Goal: Book appointment/travel/reservation

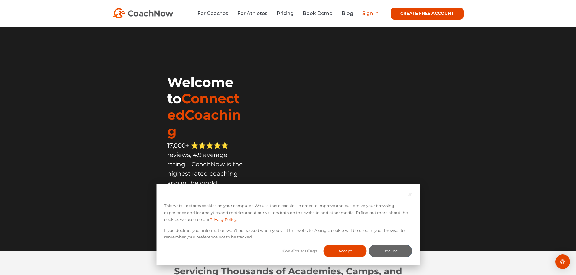
click at [374, 12] on link "Sign In" at bounding box center [370, 14] width 16 height 6
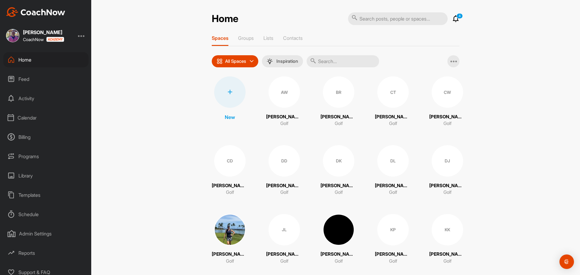
click at [23, 116] on div "Calendar" at bounding box center [45, 117] width 85 height 15
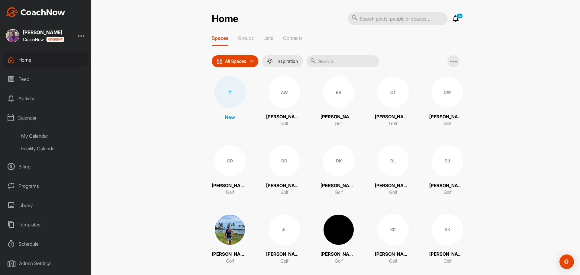
click at [35, 133] on div "My Calendar" at bounding box center [53, 136] width 72 height 13
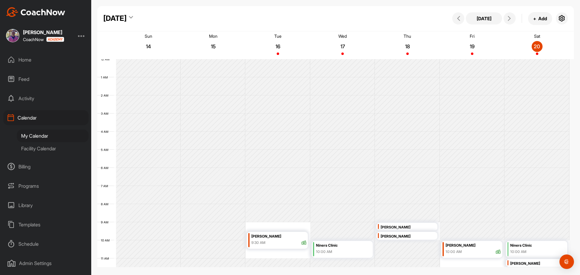
scroll to position [105, 0]
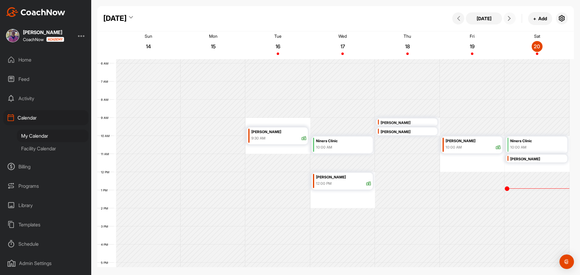
click at [509, 18] on icon at bounding box center [509, 18] width 5 height 5
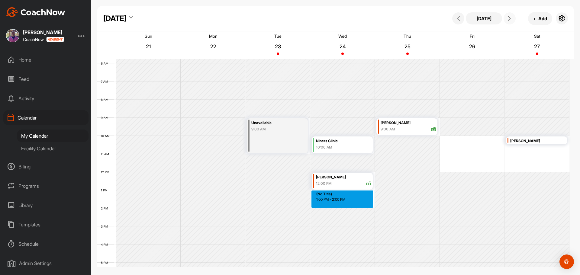
click at [342, 199] on div "12 AM 1 AM 2 AM 3 AM 4 AM 5 AM 6 AM 7 AM 8 AM 9 AM 10 AM 11 AM 12 PM 1 PM 2 PM …" at bounding box center [333, 172] width 472 height 435
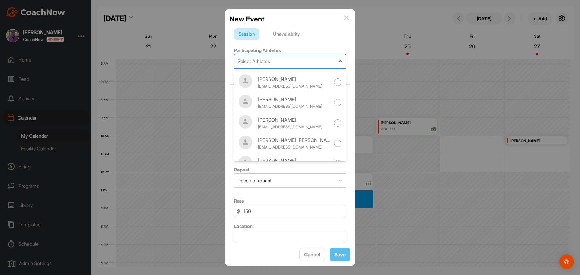
click at [278, 59] on div "Select Athletes" at bounding box center [285, 61] width 100 height 14
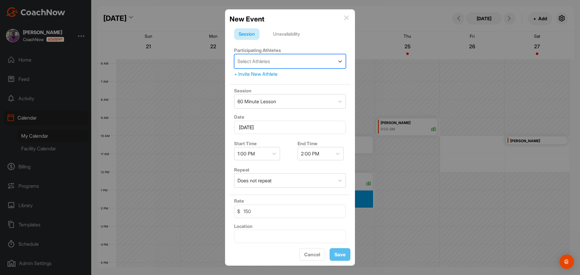
click at [248, 74] on div "+ Invite New Athlete" at bounding box center [290, 73] width 112 height 7
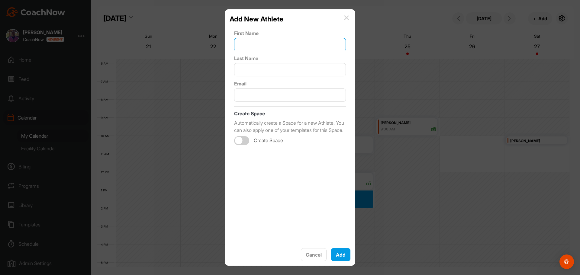
click at [252, 44] on input "text" at bounding box center [290, 44] width 112 height 13
type input "[PERSON_NAME]"
paste input "[EMAIL_ADDRESS][DOMAIN_NAME]"
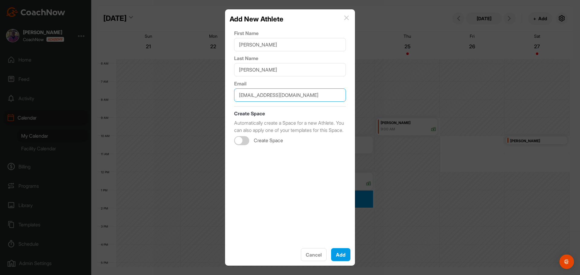
click at [250, 96] on input "[EMAIL_ADDRESS][DOMAIN_NAME]" at bounding box center [290, 95] width 112 height 13
click at [246, 145] on div at bounding box center [241, 140] width 15 height 9
type input "[EMAIL_ADDRESS][DOMAIN_NAME]"
checkbox input "true"
click at [323, 171] on div "Select Template" at bounding box center [283, 165] width 96 height 17
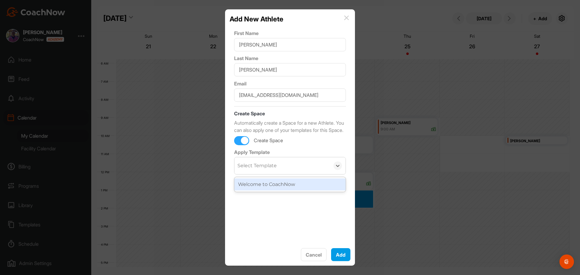
click at [278, 191] on div "Welcome to CoachNow" at bounding box center [290, 185] width 111 height 12
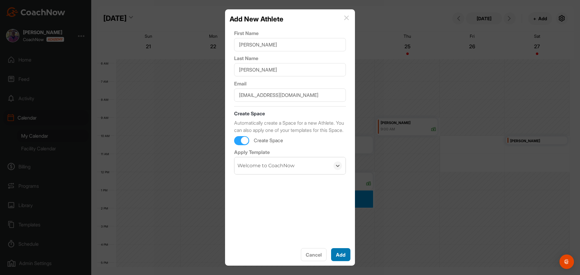
click at [340, 256] on button "Add" at bounding box center [340, 254] width 19 height 13
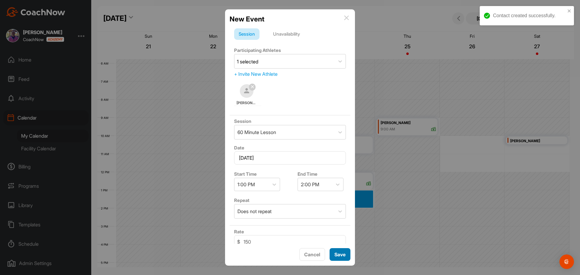
click at [343, 255] on span "Save" at bounding box center [340, 255] width 11 height 6
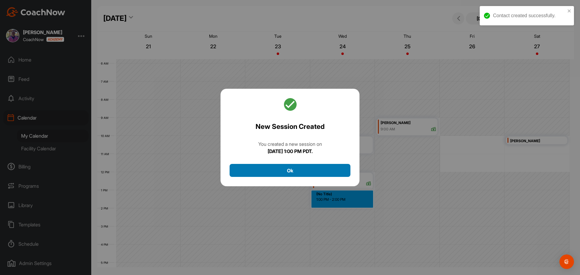
click at [303, 168] on button "Ok" at bounding box center [290, 170] width 121 height 13
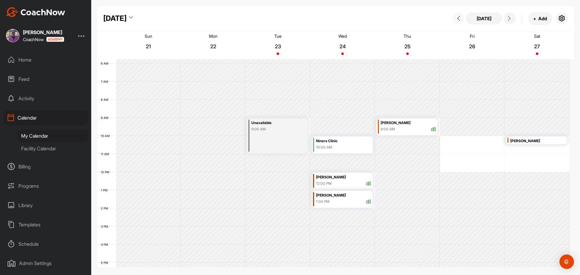
click at [459, 20] on icon at bounding box center [458, 18] width 5 height 5
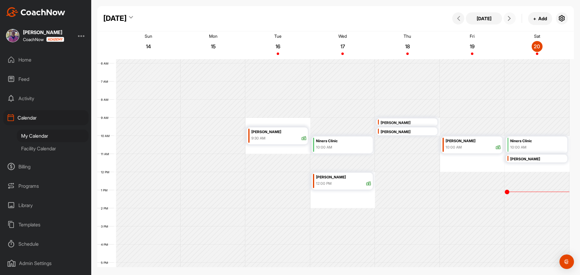
click at [508, 17] on icon at bounding box center [509, 18] width 5 height 5
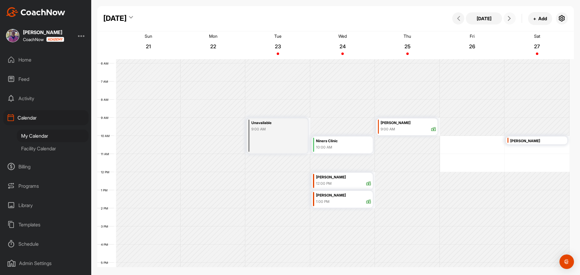
click at [508, 17] on icon at bounding box center [509, 18] width 5 height 5
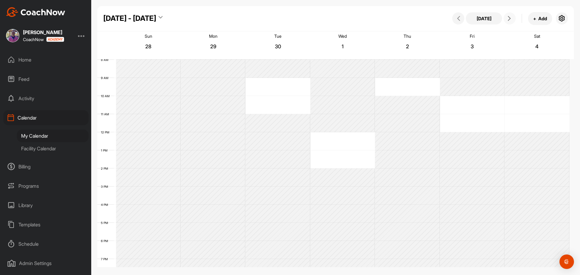
scroll to position [225, 0]
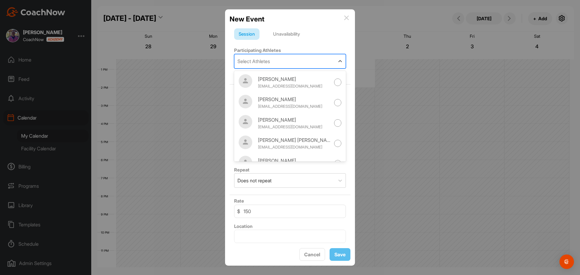
click at [288, 63] on div "Select Athletes" at bounding box center [285, 61] width 100 height 14
type input "d"
type input "[PERSON_NAME]"
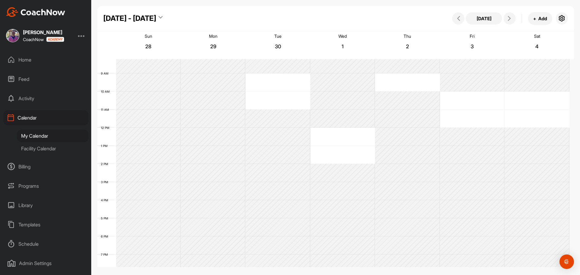
scroll to position [151, 0]
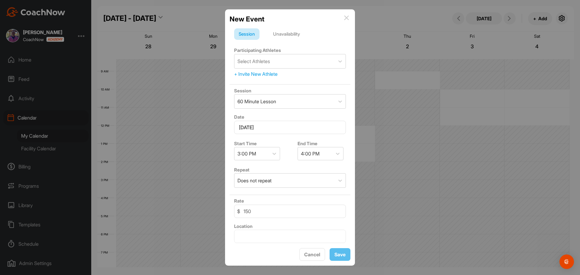
click at [237, 73] on div "+ Invite New Athlete" at bounding box center [290, 73] width 112 height 7
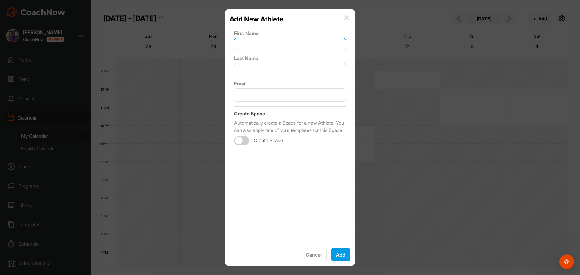
click at [256, 45] on input "text" at bounding box center [290, 44] width 112 height 13
click at [256, 45] on input "Dab" at bounding box center [290, 44] width 112 height 13
type input "[PERSON_NAME]"
paste input "[PERSON_NAME][EMAIL_ADDRESS][PERSON_NAME][DOMAIN_NAME]"
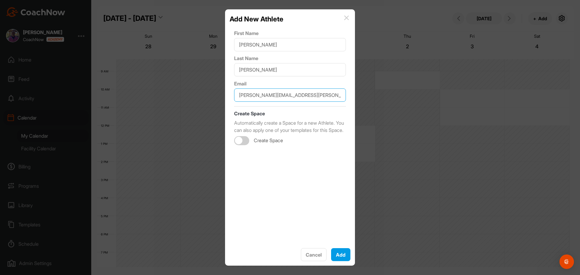
click at [252, 95] on input "[PERSON_NAME][EMAIL_ADDRESS][PERSON_NAME][DOMAIN_NAME]" at bounding box center [290, 95] width 112 height 13
type input "[PERSON_NAME][EMAIL_ADDRESS][PERSON_NAME][DOMAIN_NAME]"
click at [242, 144] on div at bounding box center [239, 141] width 8 height 8
checkbox input "true"
click at [275, 170] on div "Select Template" at bounding box center [257, 165] width 39 height 7
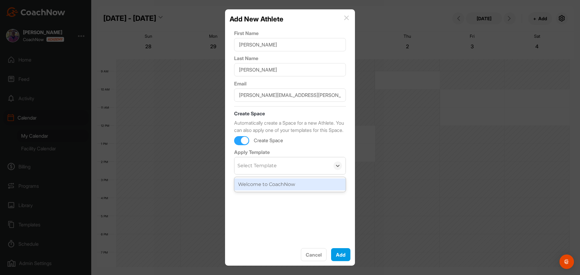
click at [269, 191] on div "Welcome to CoachNow" at bounding box center [290, 185] width 111 height 12
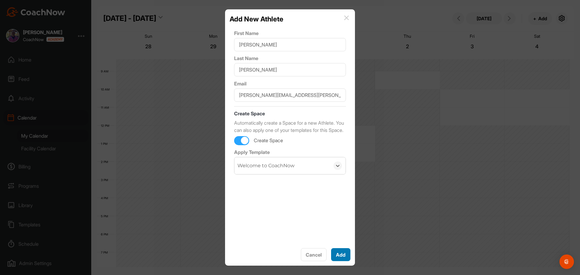
click at [341, 253] on button "Add" at bounding box center [340, 254] width 19 height 13
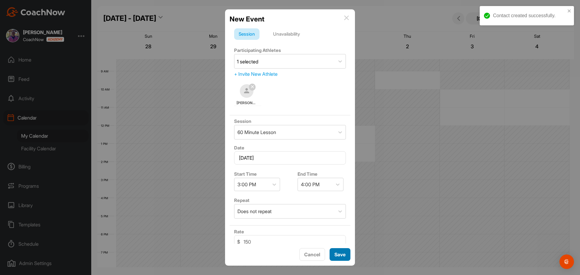
click at [340, 254] on span "Save" at bounding box center [340, 255] width 11 height 6
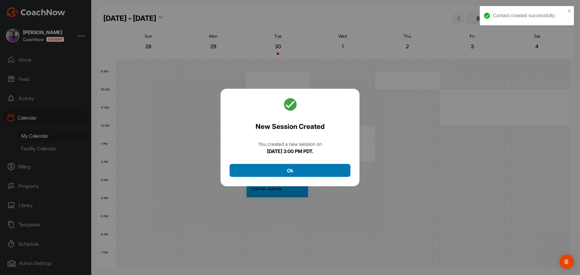
click at [312, 169] on button "Ok" at bounding box center [290, 170] width 121 height 13
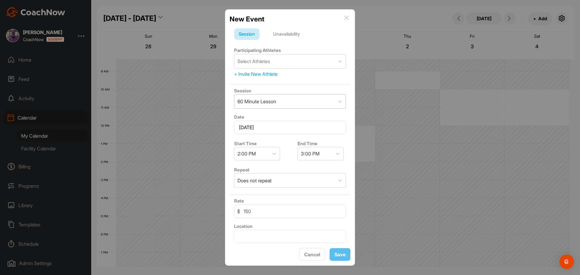
click at [280, 99] on div "60 Minute Lesson" at bounding box center [285, 102] width 100 height 14
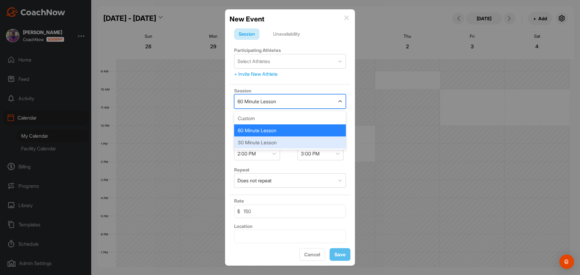
click at [256, 141] on div "30 Minute Lesson" at bounding box center [290, 143] width 112 height 12
type input "75"
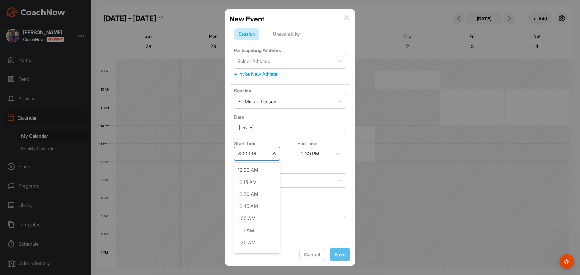
click at [271, 151] on div at bounding box center [274, 153] width 11 height 11
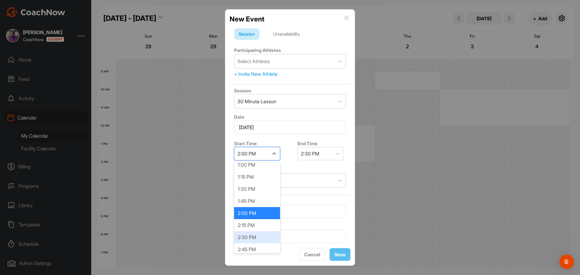
click at [245, 235] on div "2:30 PM" at bounding box center [257, 238] width 46 height 12
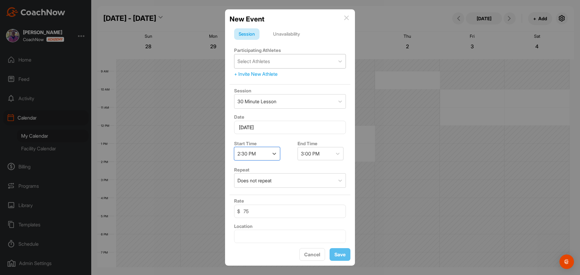
click at [282, 60] on div "Select Athletes" at bounding box center [285, 61] width 100 height 14
type input "[PERSON_NAME]"
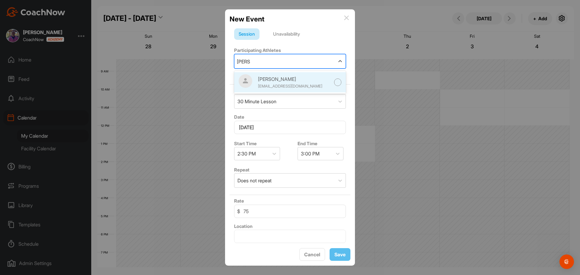
click at [334, 82] on div at bounding box center [338, 83] width 8 height 8
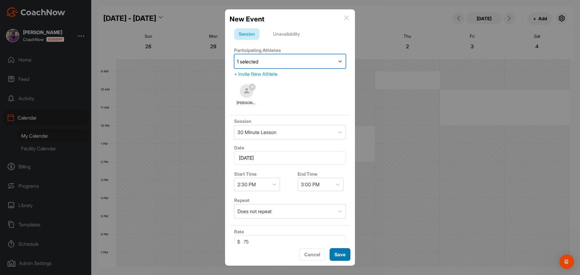
click at [338, 252] on span "Save" at bounding box center [340, 255] width 11 height 6
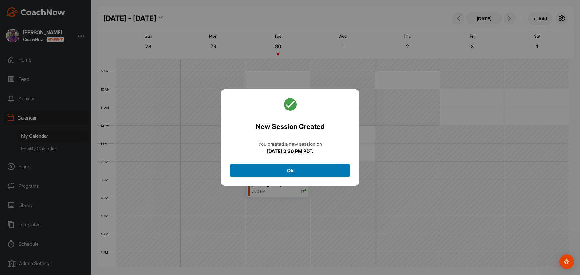
click at [292, 170] on button "Ok" at bounding box center [290, 170] width 121 height 13
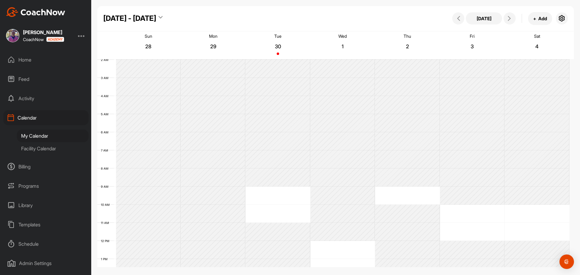
scroll to position [30, 0]
